Goal: Transaction & Acquisition: Subscribe to service/newsletter

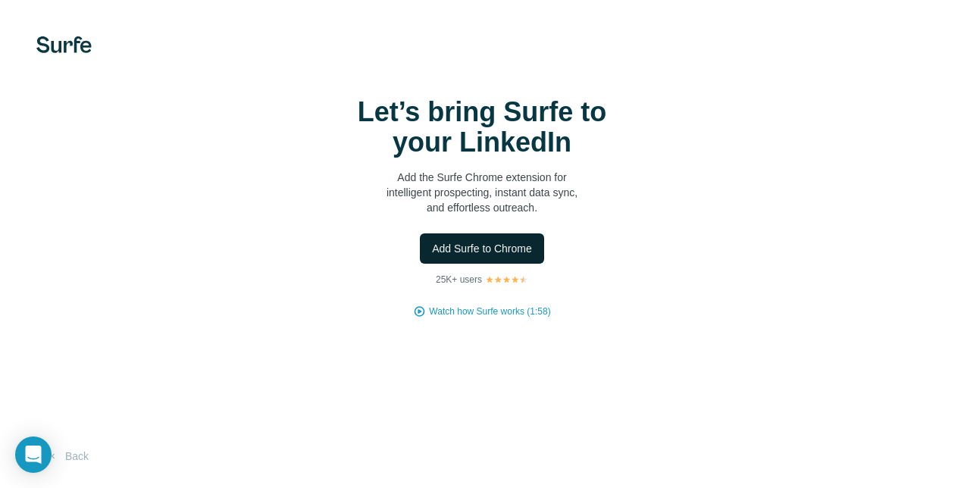
click at [506, 250] on span "Add Surfe to Chrome" at bounding box center [482, 248] width 100 height 15
click at [851, 211] on div "Let’s bring Surfe to your LinkedIn Add the Surfe Chrome extension for intellige…" at bounding box center [482, 207] width 904 height 221
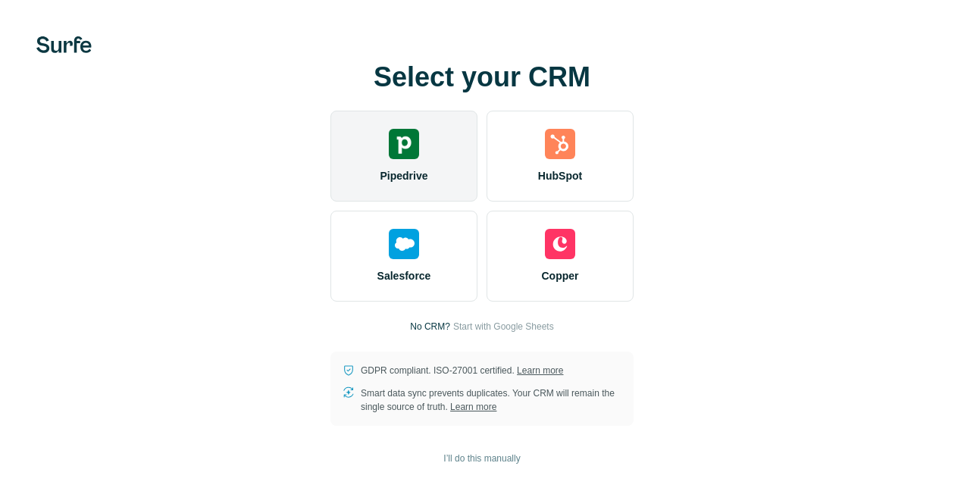
click at [468, 170] on div "Pipedrive" at bounding box center [403, 156] width 147 height 91
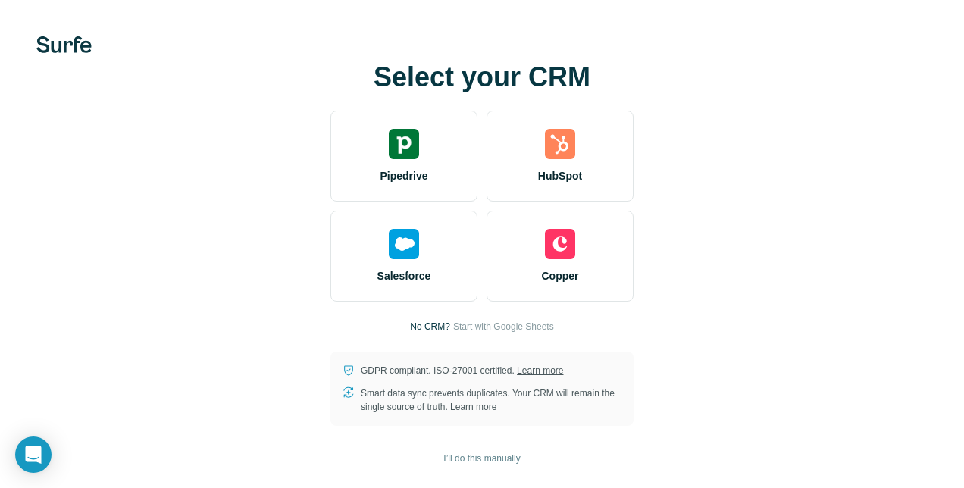
click at [440, 324] on p "No CRM?" at bounding box center [430, 327] width 40 height 14
click at [487, 320] on span "Start with Google Sheets" at bounding box center [503, 327] width 101 height 14
